Goal: Transaction & Acquisition: Download file/media

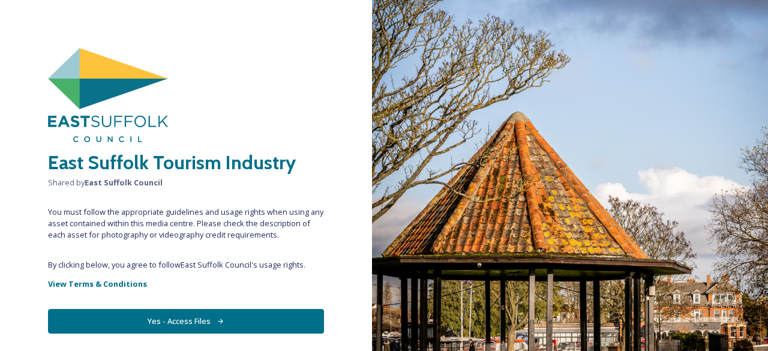
click at [175, 321] on button "Yes - Access Files" at bounding box center [186, 321] width 276 height 25
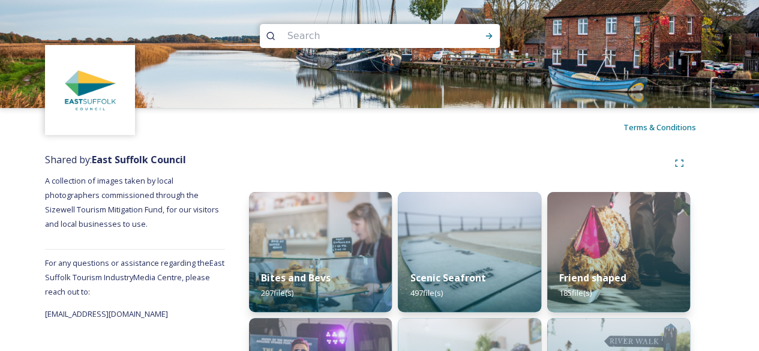
click at [424, 35] on input at bounding box center [363, 36] width 164 height 26
type input "bungay"
click at [491, 37] on icon at bounding box center [488, 36] width 7 height 6
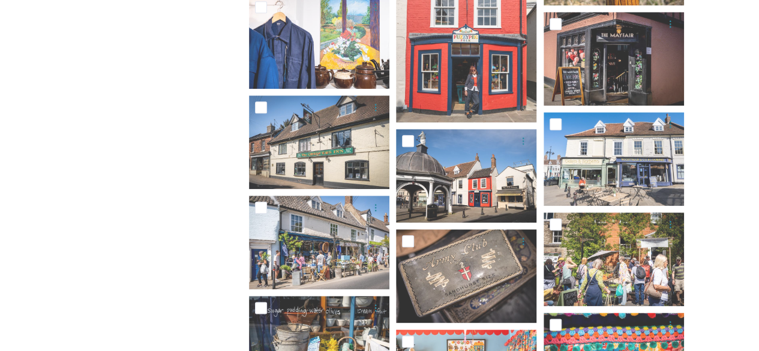
scroll to position [2847, 0]
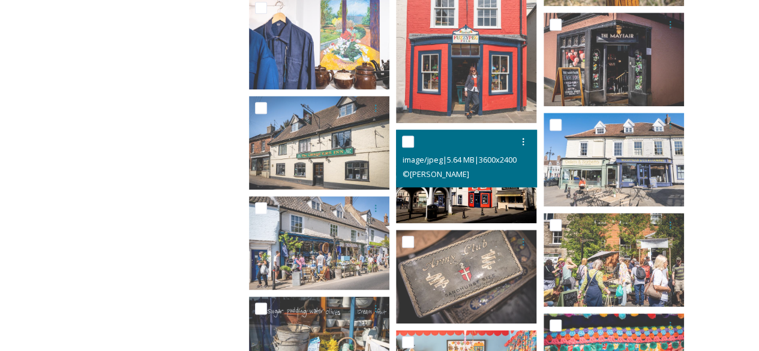
click at [481, 151] on div at bounding box center [467, 142] width 131 height 22
click at [465, 191] on img at bounding box center [466, 177] width 140 height 94
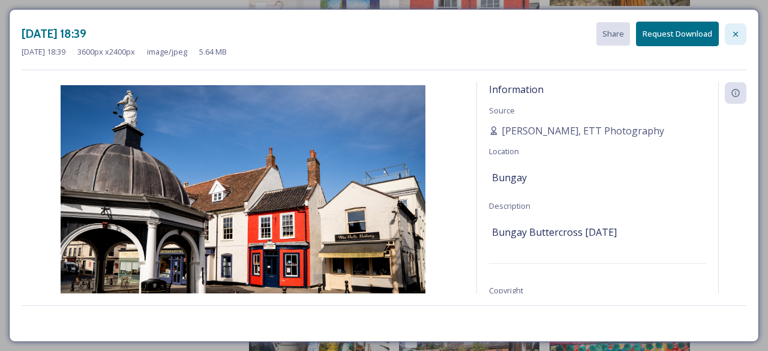
click at [735, 34] on icon at bounding box center [736, 34] width 10 height 10
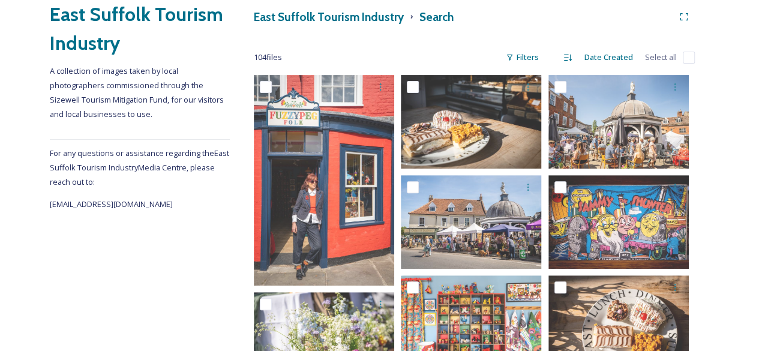
scroll to position [148, 0]
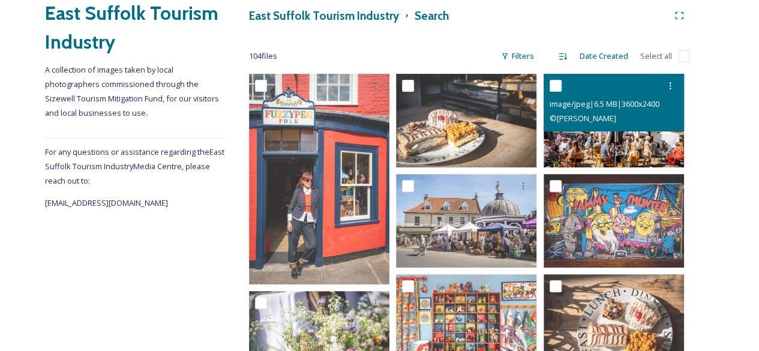
click at [557, 86] on input "checkbox" at bounding box center [556, 86] width 12 height 12
checkbox input "true"
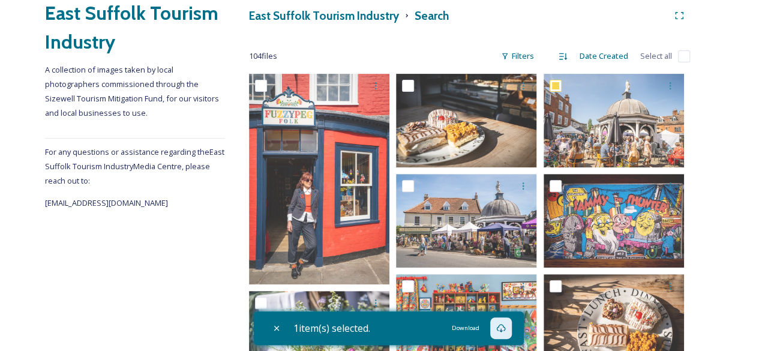
click at [502, 331] on icon at bounding box center [500, 328] width 9 height 8
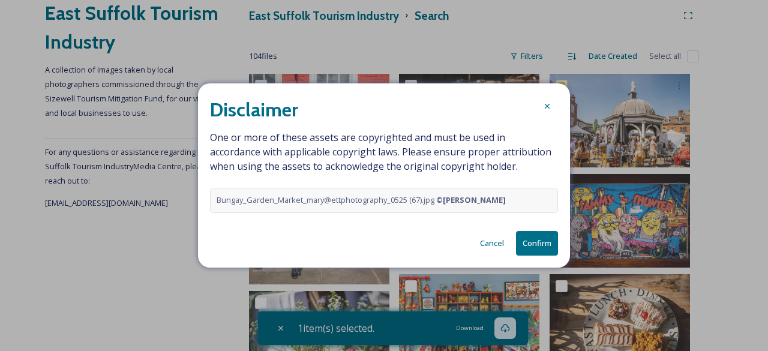
click at [529, 244] on button "Confirm" at bounding box center [537, 243] width 42 height 25
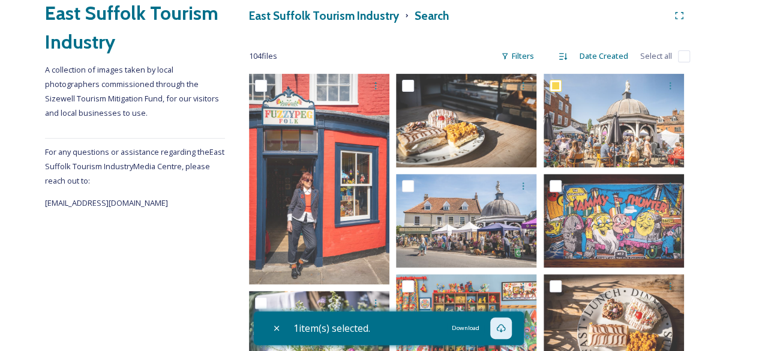
click at [502, 331] on icon at bounding box center [501, 328] width 10 height 10
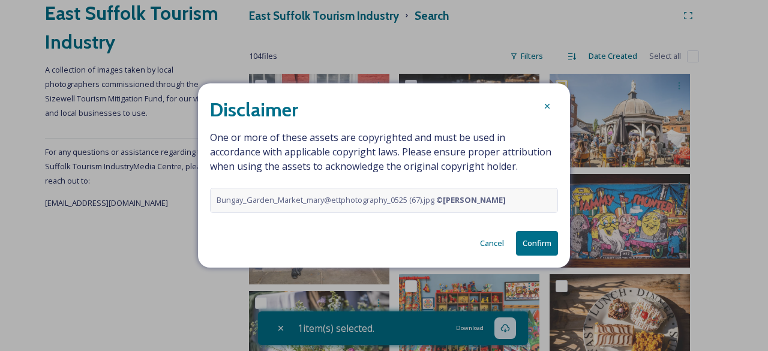
click at [535, 245] on button "Confirm" at bounding box center [537, 243] width 42 height 25
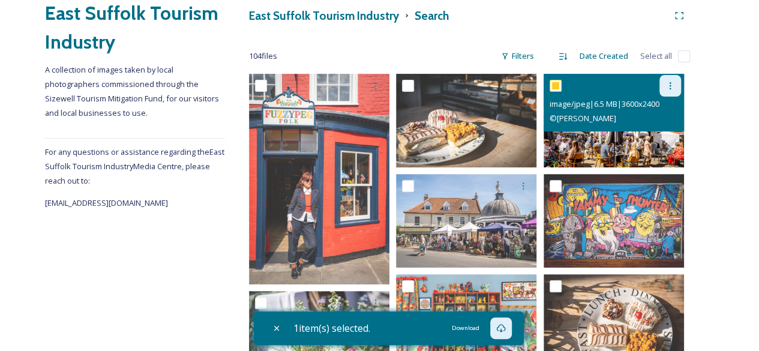
click at [668, 87] on icon at bounding box center [670, 86] width 10 height 10
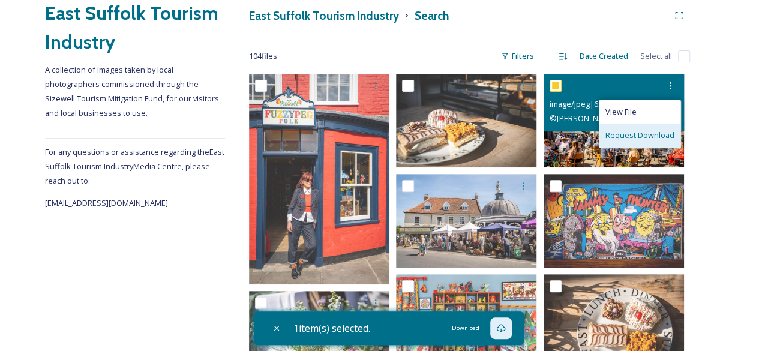
click at [630, 136] on span "Request Download" at bounding box center [639, 135] width 69 height 11
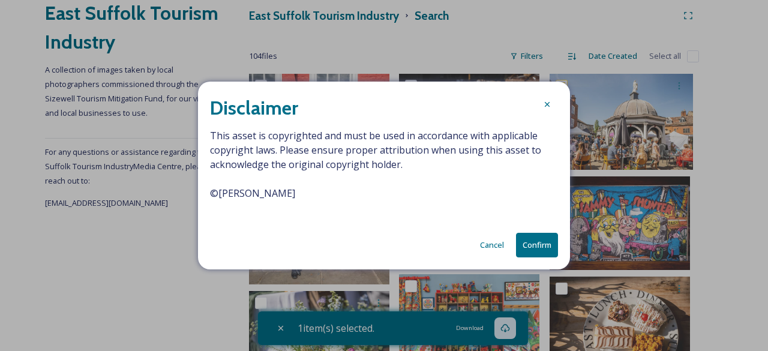
click at [532, 245] on button "Confirm" at bounding box center [537, 245] width 42 height 25
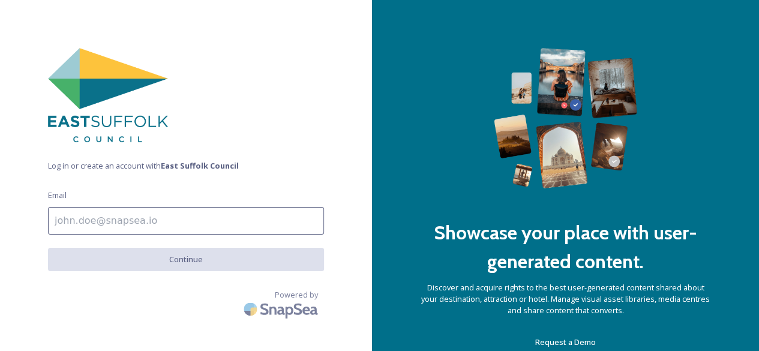
click at [199, 221] on input at bounding box center [186, 221] width 276 height 28
type input "[PERSON_NAME][EMAIL_ADDRESS][DOMAIN_NAME]"
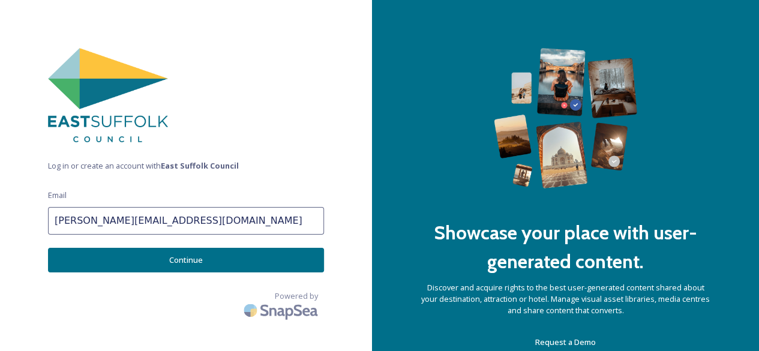
click at [180, 262] on button "Continue" at bounding box center [186, 260] width 276 height 25
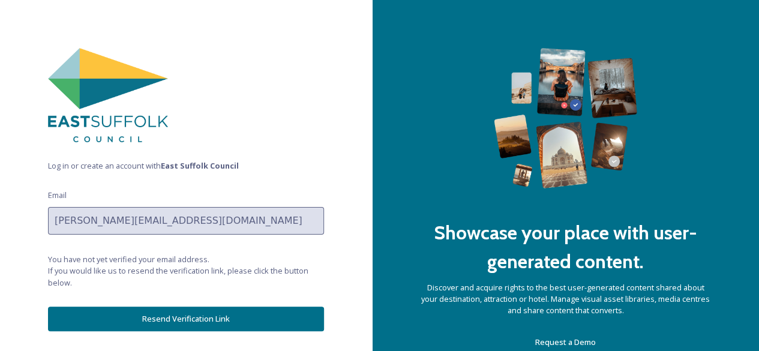
click at [182, 320] on button "Resend Verification Link" at bounding box center [186, 319] width 276 height 25
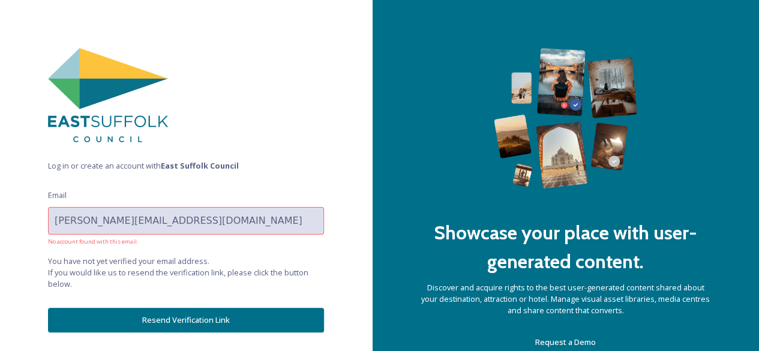
scroll to position [32, 0]
